Goal: Transaction & Acquisition: Purchase product/service

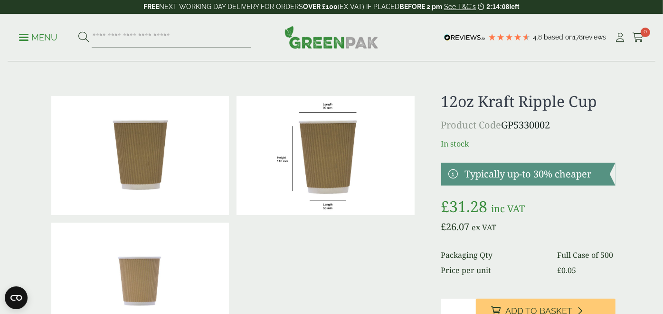
click at [24, 38] on p "Menu" at bounding box center [38, 37] width 38 height 11
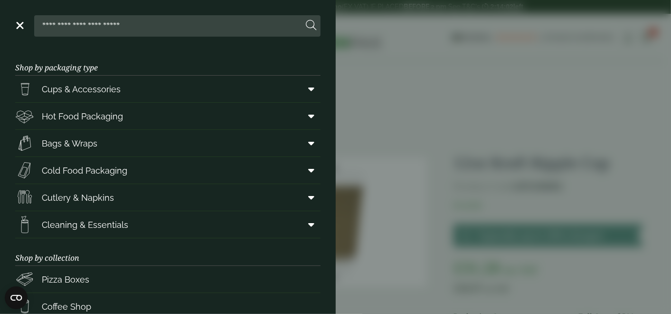
click at [468, 158] on aside "Close Shop by packaging type Cups & Accessories Hot Drink Paper Cups Smoothie C…" at bounding box center [335, 157] width 671 height 314
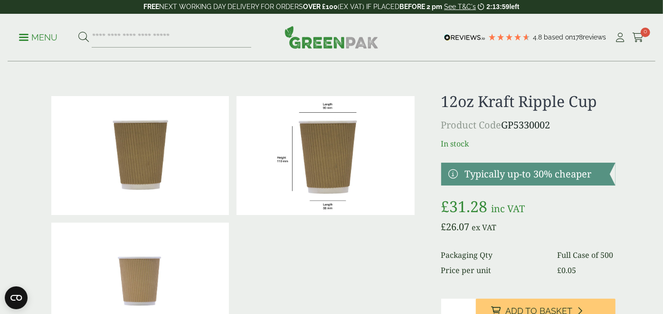
click at [24, 32] on p "Menu" at bounding box center [38, 37] width 38 height 11
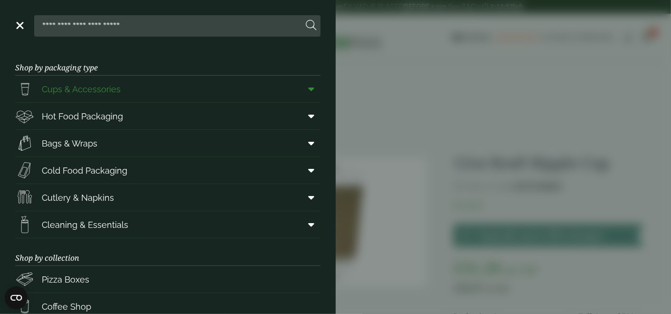
click at [309, 89] on icon at bounding box center [312, 89] width 6 height 10
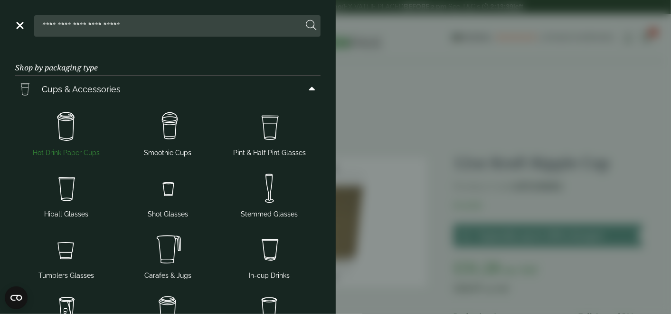
click at [64, 126] on img at bounding box center [66, 127] width 94 height 38
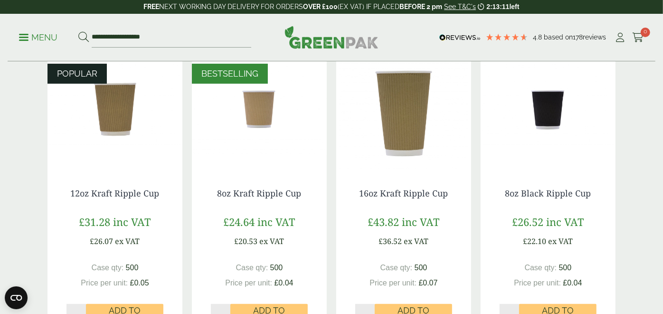
scroll to position [268, 0]
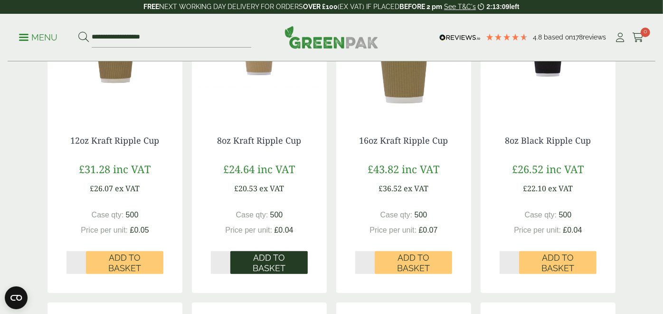
click at [276, 260] on span "Add to Basket" at bounding box center [269, 262] width 64 height 20
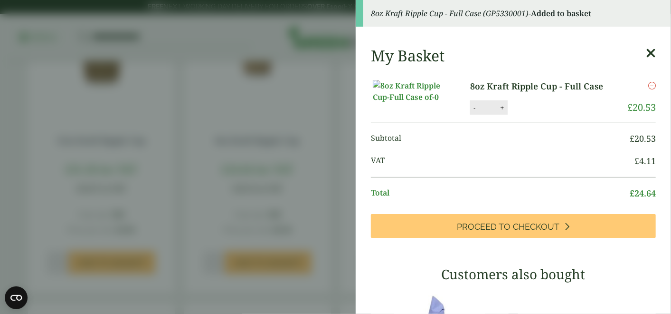
click at [646, 53] on icon at bounding box center [651, 53] width 10 height 13
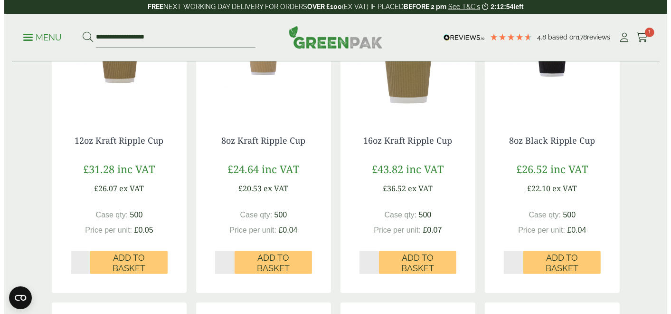
scroll to position [0, 0]
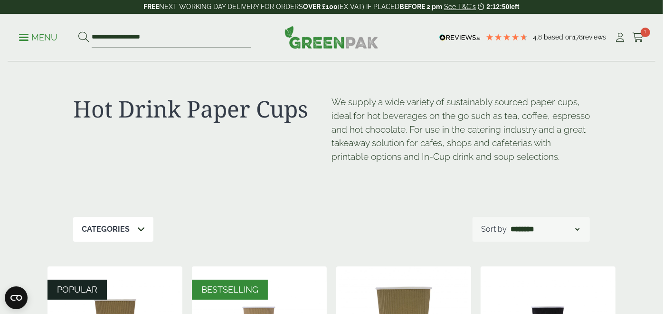
click at [27, 38] on p "Menu" at bounding box center [38, 37] width 38 height 11
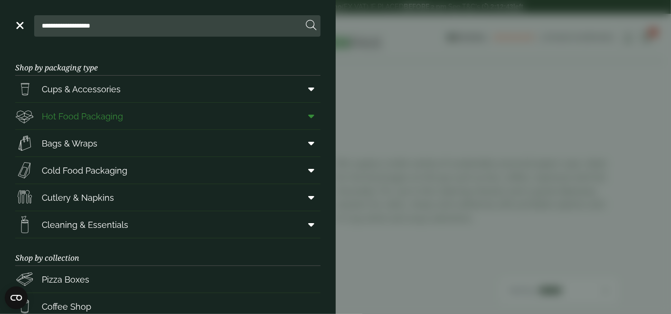
click at [309, 115] on icon at bounding box center [312, 116] width 6 height 10
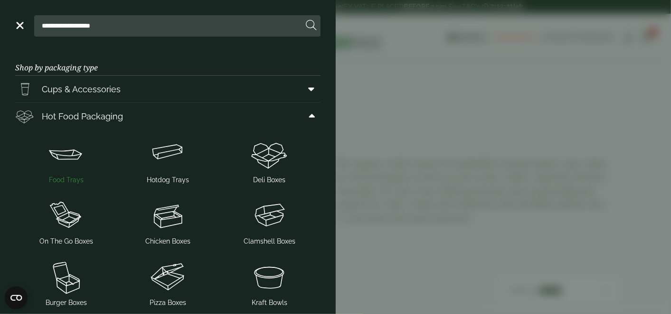
click at [66, 156] on img at bounding box center [66, 154] width 94 height 38
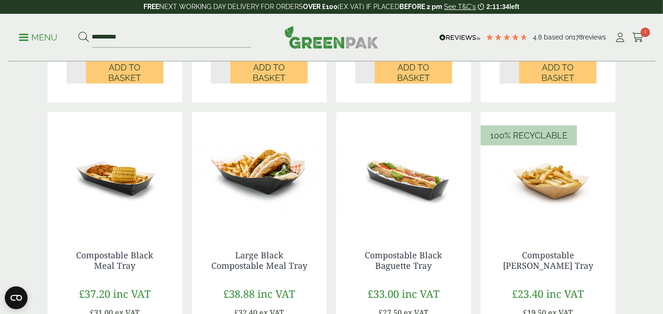
scroll to position [810, 0]
click at [252, 249] on link "Large Black Compostable Meal Tray" at bounding box center [259, 260] width 96 height 22
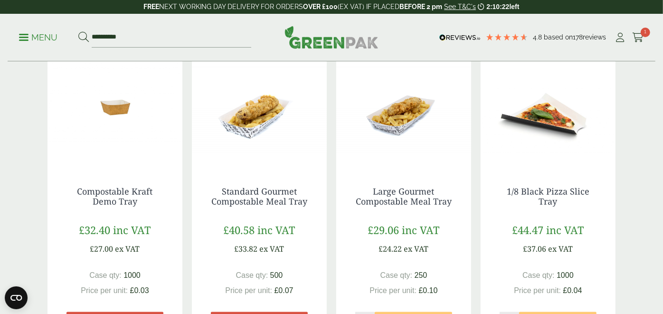
scroll to position [875, 0]
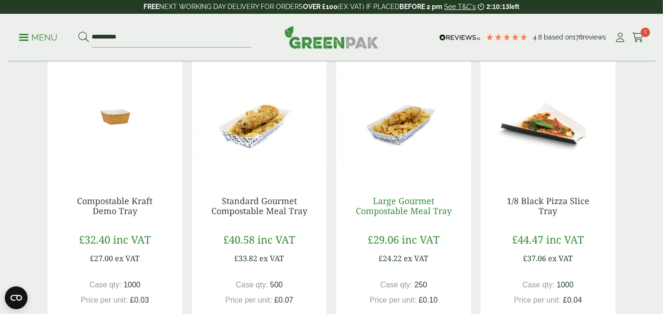
click at [427, 195] on link "Large Gourmet Compostable Meal Tray" at bounding box center [404, 206] width 96 height 22
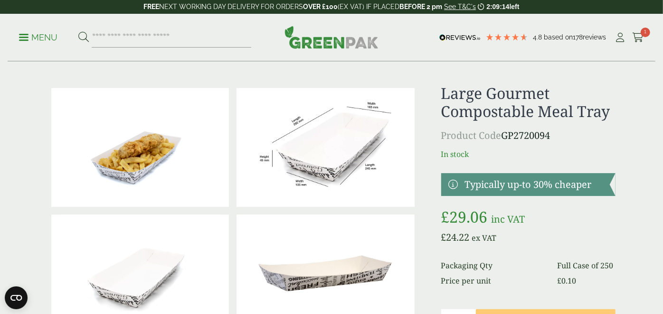
scroll to position [7, 0]
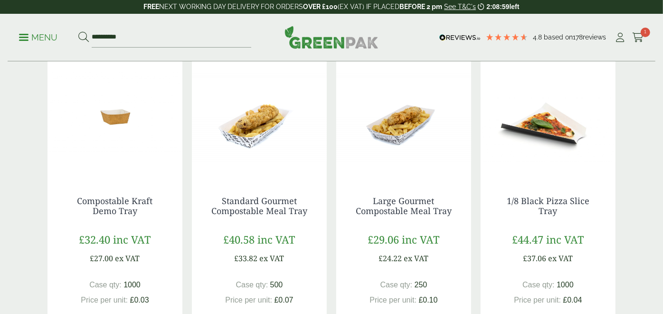
scroll to position [1112, 0]
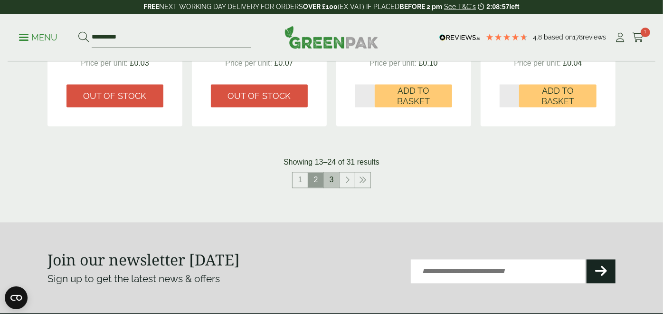
click at [333, 172] on link "3" at bounding box center [331, 179] width 15 height 15
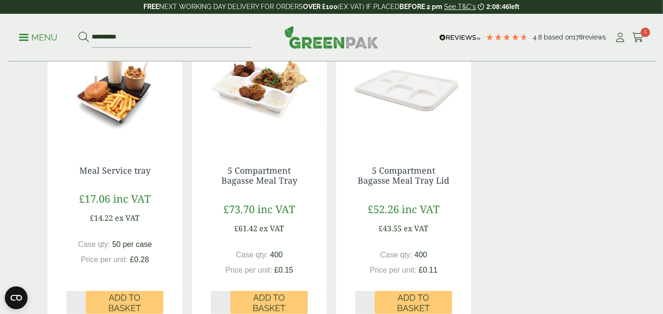
scroll to position [676, 0]
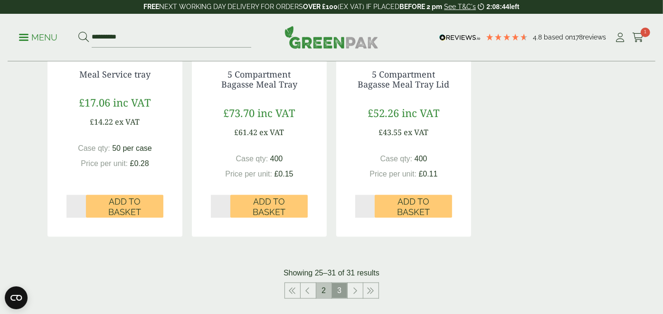
click at [324, 283] on link "2" at bounding box center [323, 290] width 15 height 15
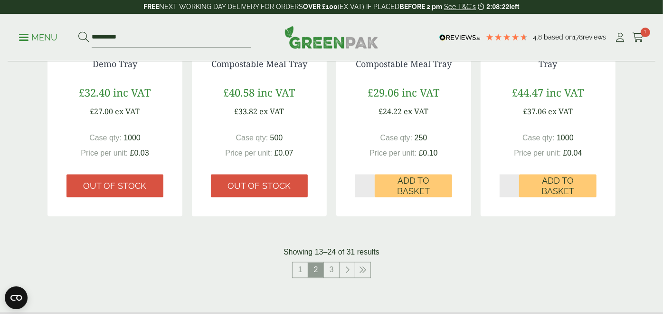
scroll to position [1023, 0]
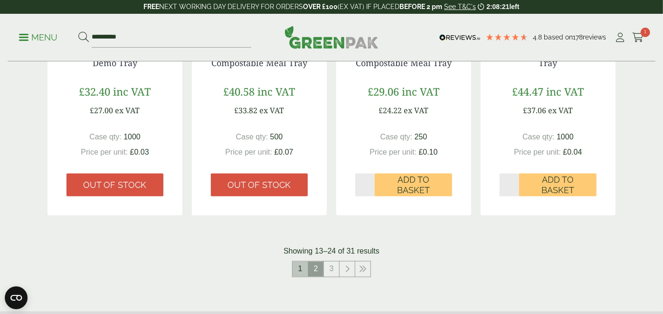
click at [300, 261] on link "1" at bounding box center [300, 268] width 15 height 15
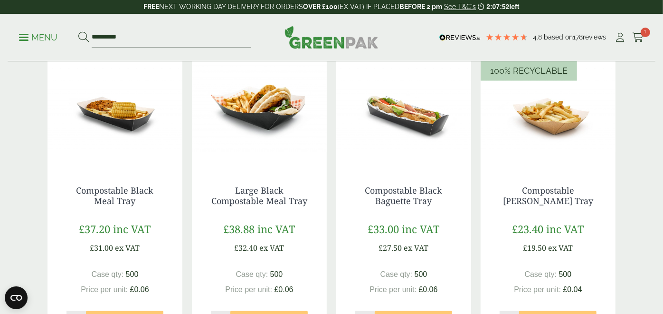
scroll to position [875, 0]
click at [81, 184] on link "Compostable Black Meal Tray" at bounding box center [114, 195] width 77 height 22
